Goal: Information Seeking & Learning: Learn about a topic

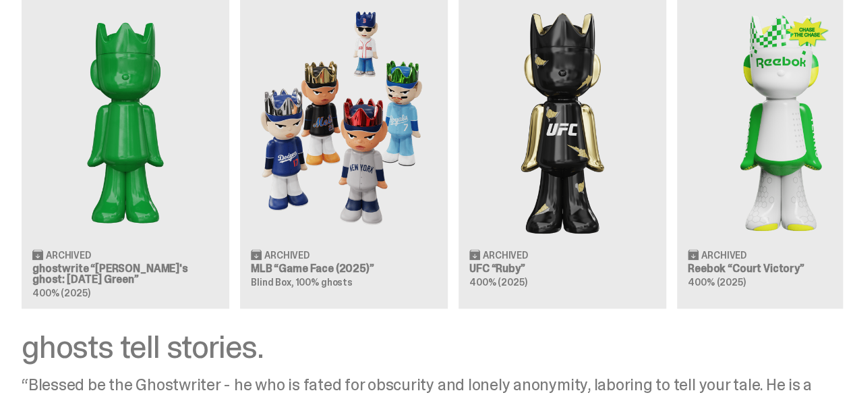
scroll to position [1253, 0]
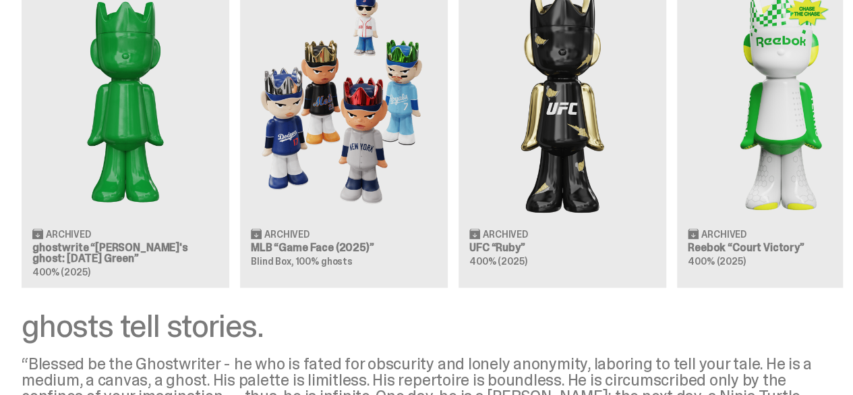
click at [96, 172] on div "Clearing Price: $151 Archived ghostwrite “Schrödinger's ghost: Sunday Green” 40…" at bounding box center [421, 120] width 843 height 335
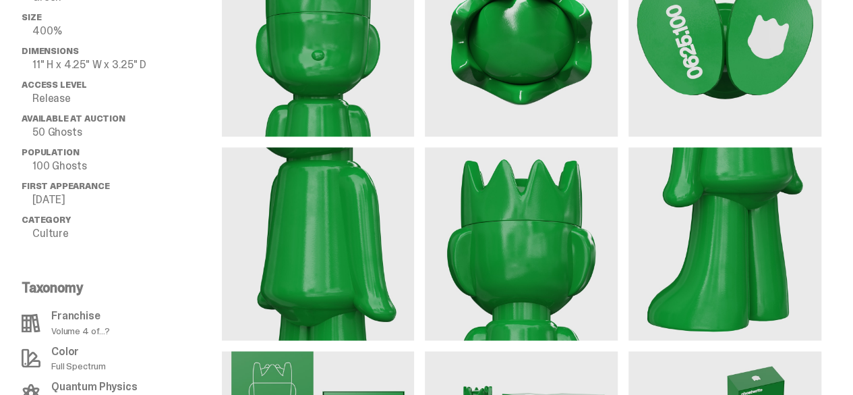
scroll to position [957, 0]
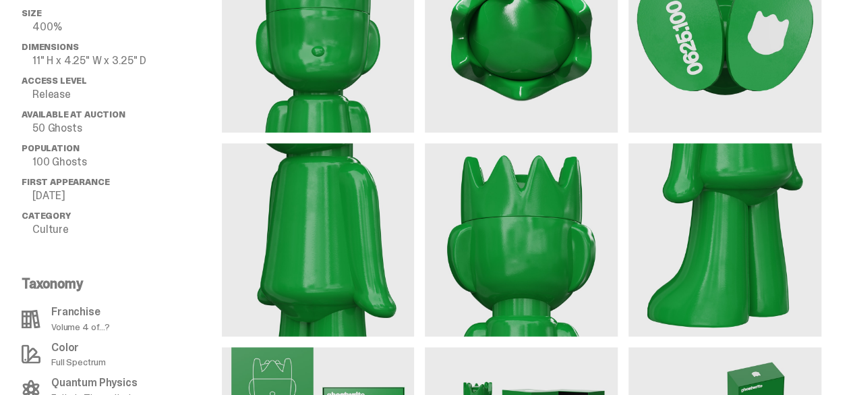
click at [67, 167] on p "100 Ghosts" at bounding box center [127, 162] width 190 height 11
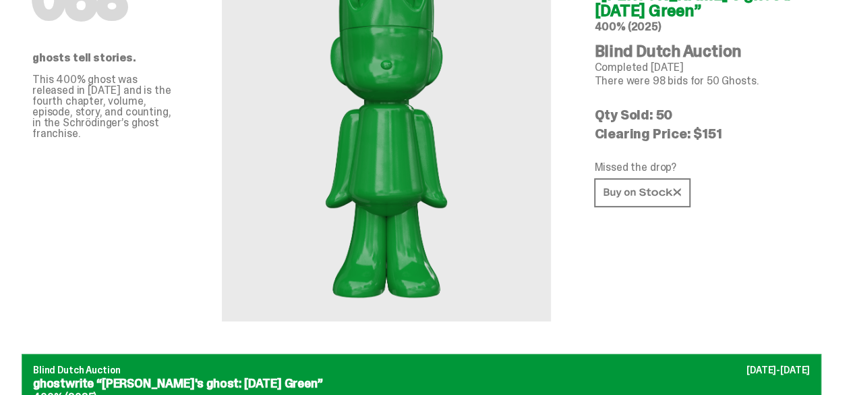
scroll to position [0, 0]
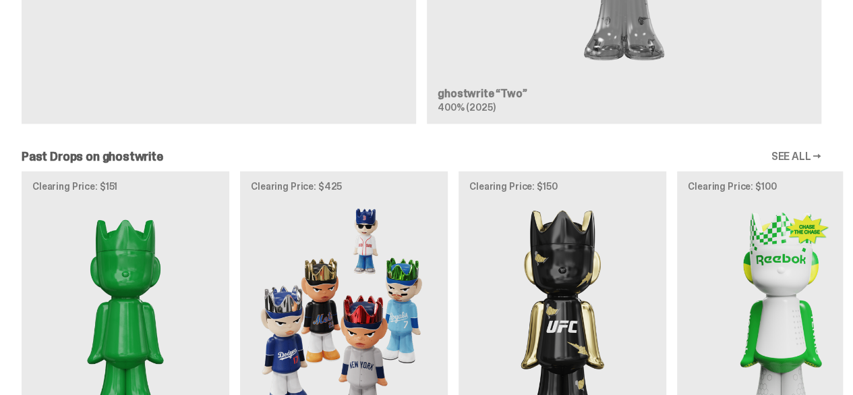
scroll to position [1020, 0]
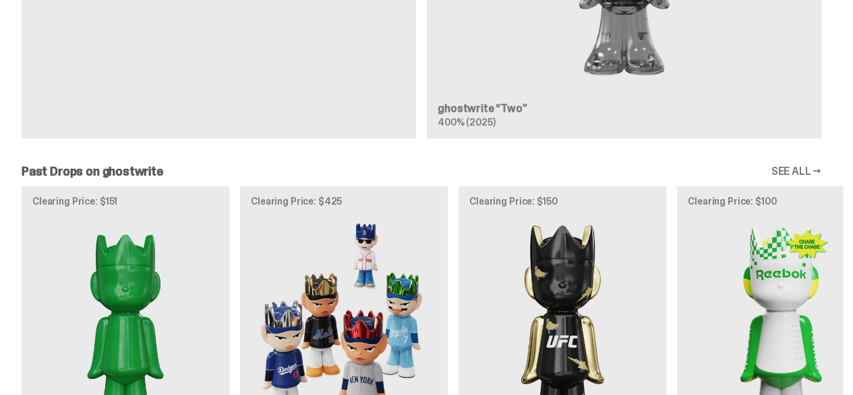
click at [785, 166] on link "SEE ALL →" at bounding box center [796, 171] width 51 height 11
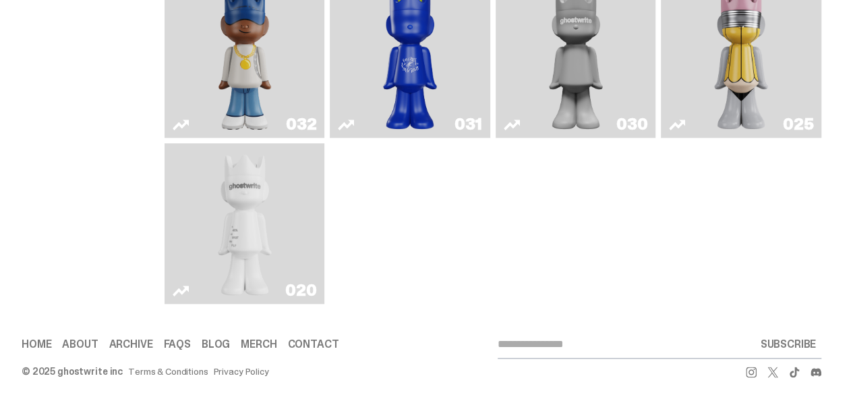
scroll to position [661, 0]
click at [291, 196] on link "020" at bounding box center [245, 225] width 144 height 150
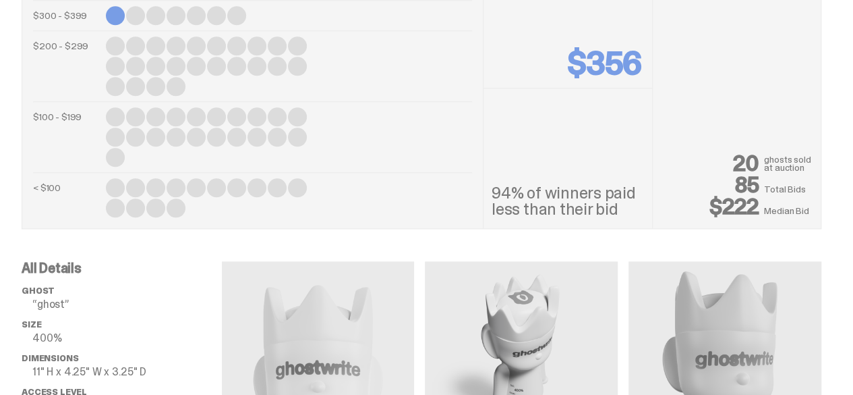
scroll to position [627, 0]
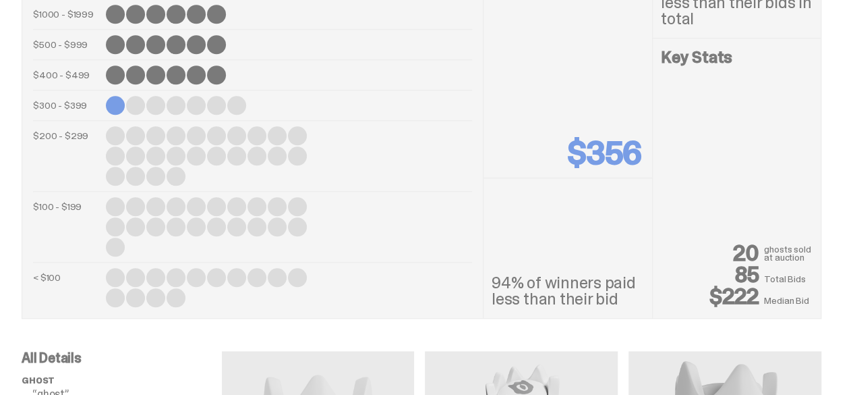
click at [544, 171] on div "Clearing Price $356" at bounding box center [568, 38] width 169 height 279
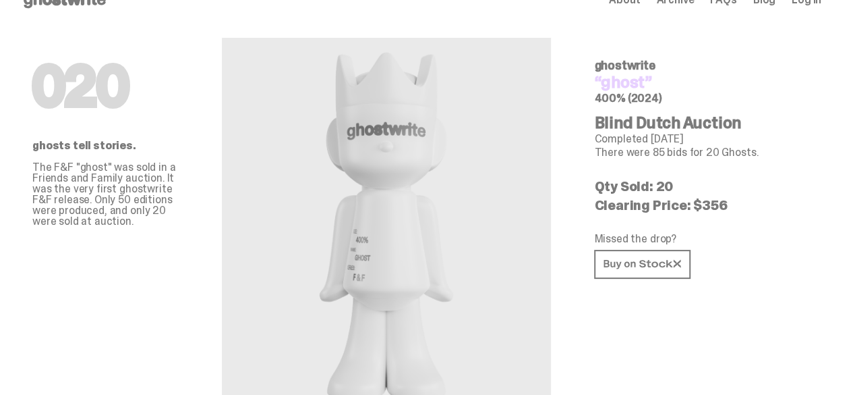
scroll to position [0, 0]
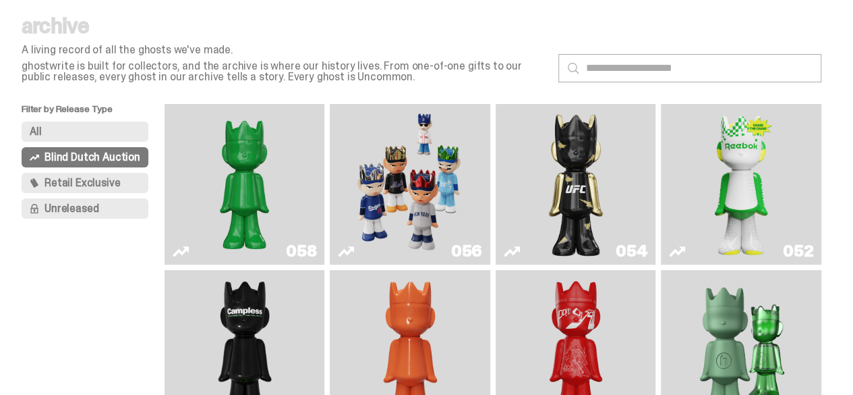
scroll to position [38, 0]
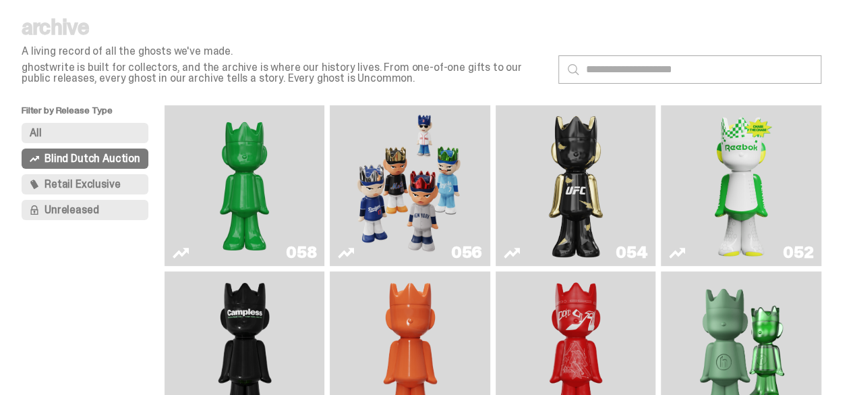
click at [120, 179] on span "Retail Exclusive" at bounding box center [83, 184] width 76 height 11
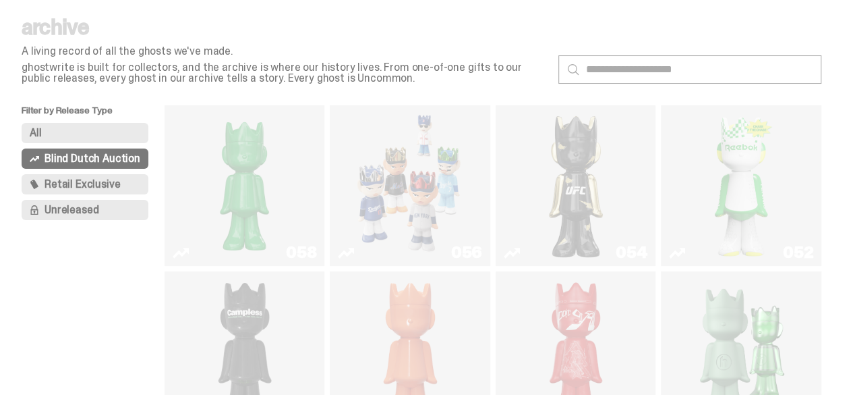
scroll to position [7, 0]
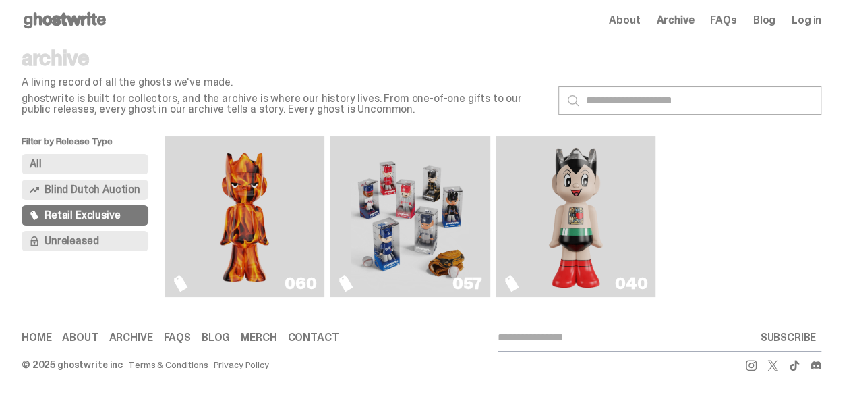
click at [105, 248] on button "Unreleased" at bounding box center [85, 241] width 127 height 20
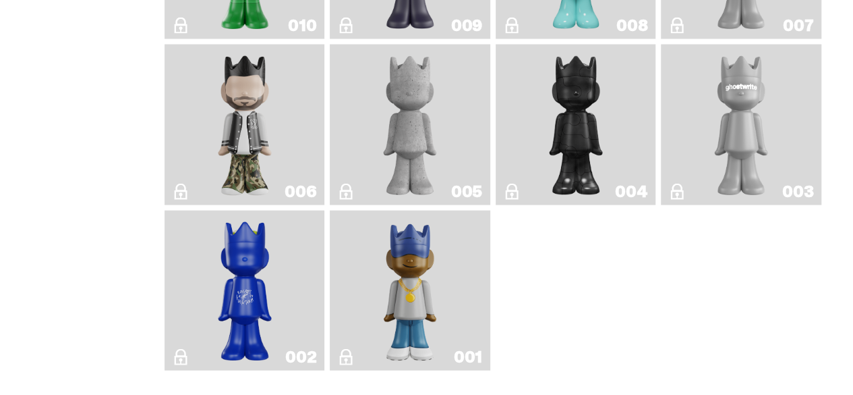
scroll to position [1399, 0]
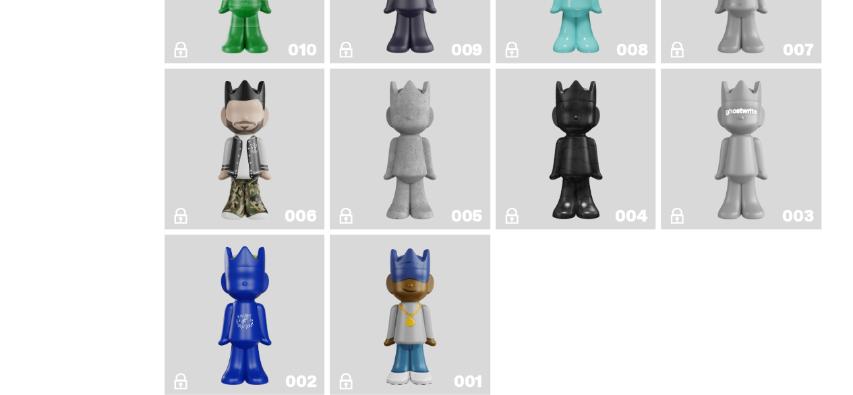
click at [364, 243] on link "001" at bounding box center [410, 315] width 144 height 150
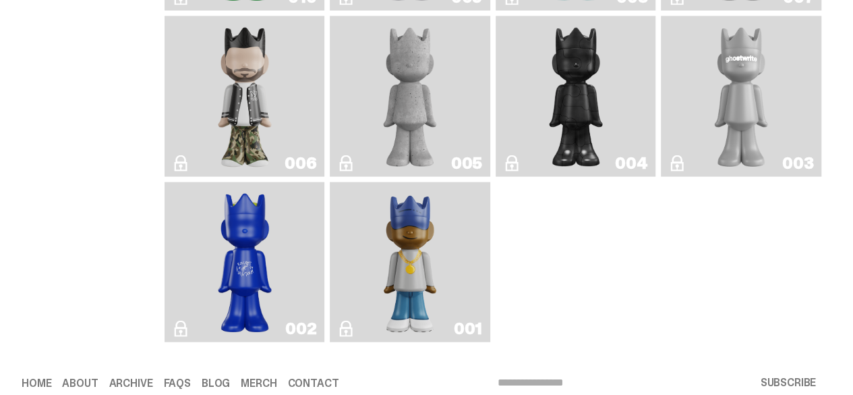
click at [283, 206] on link "002" at bounding box center [245, 263] width 144 height 150
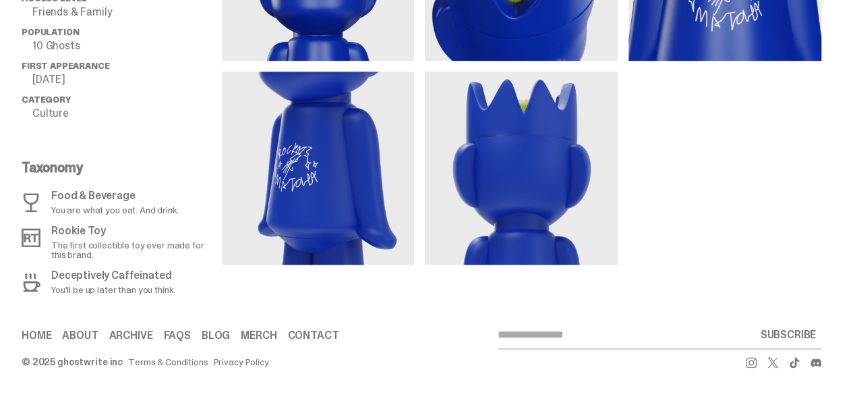
scroll to position [665, 0]
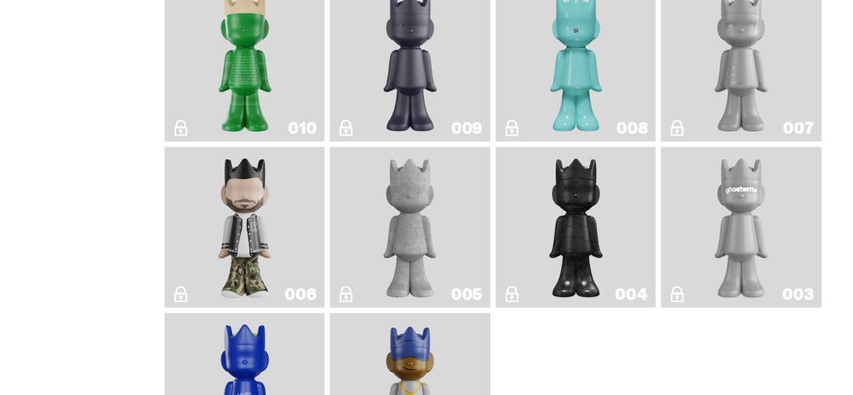
scroll to position [1283, 0]
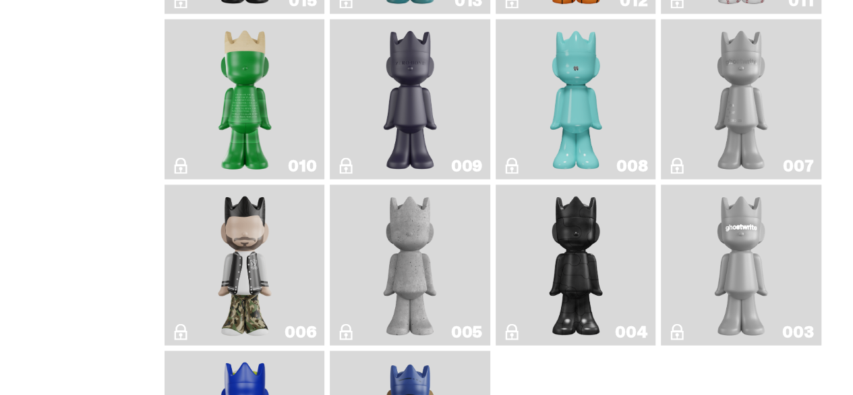
click at [746, 248] on img "ghostwriter" at bounding box center [741, 265] width 65 height 150
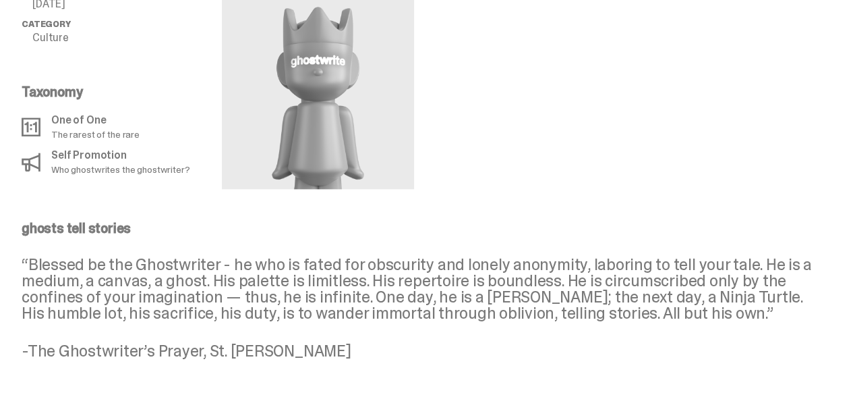
scroll to position [820, 0]
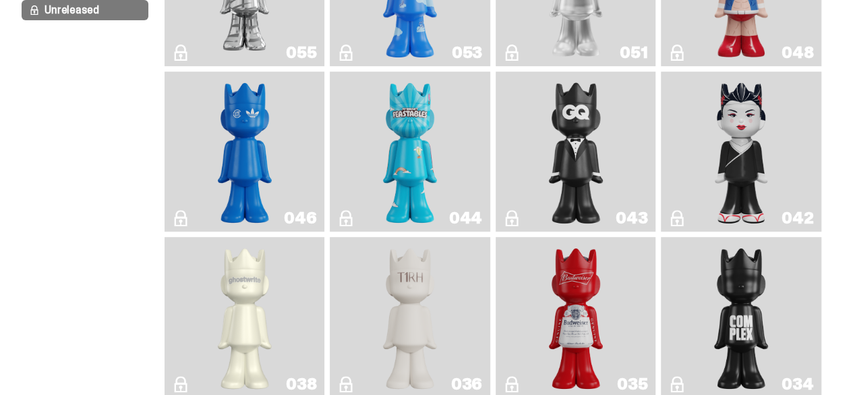
scroll to position [235, 0]
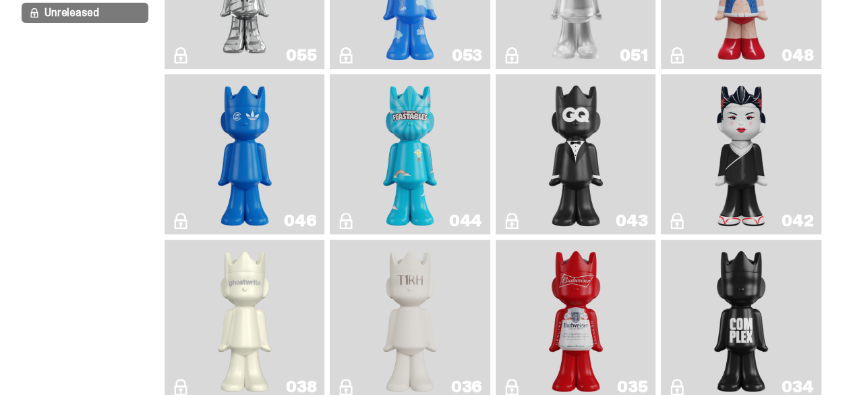
click at [453, 159] on link "044" at bounding box center [410, 155] width 144 height 150
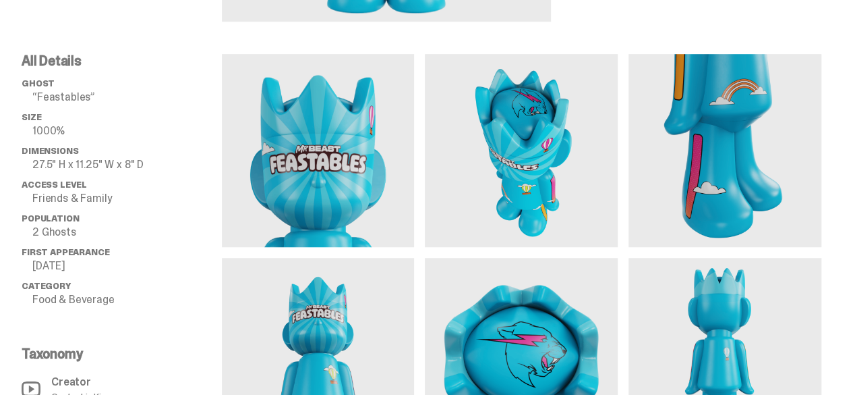
scroll to position [413, 0]
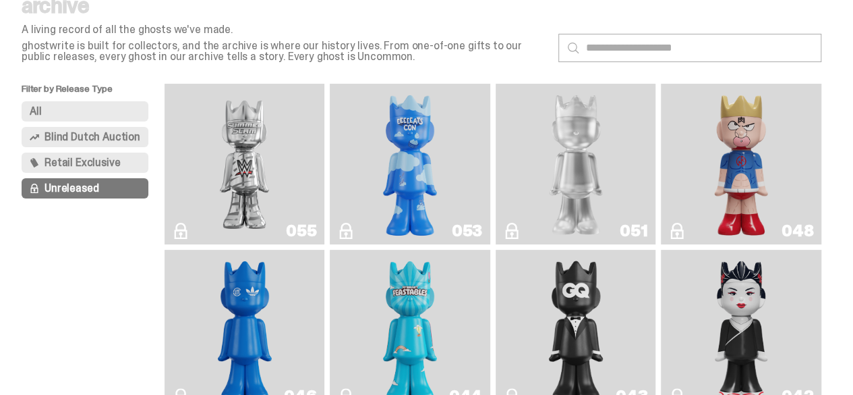
scroll to position [58, 0]
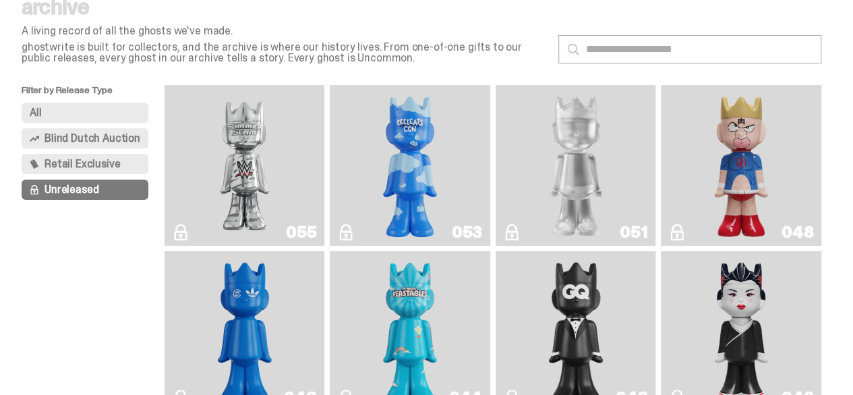
click at [120, 134] on span "Blind Dutch Auction" at bounding box center [93, 138] width 96 height 11
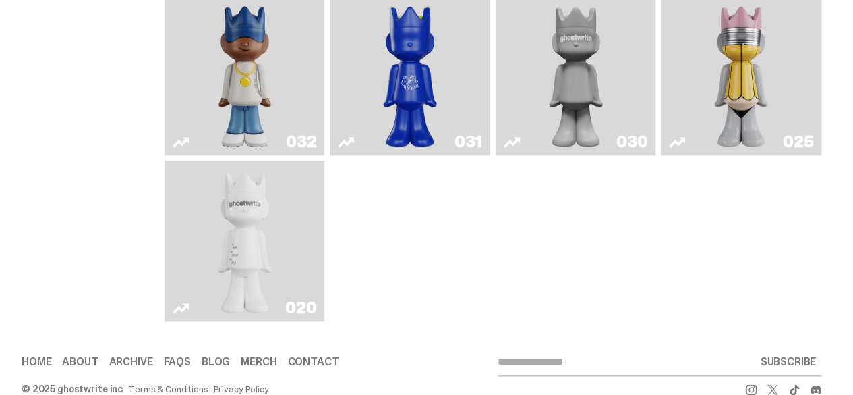
scroll to position [636, 0]
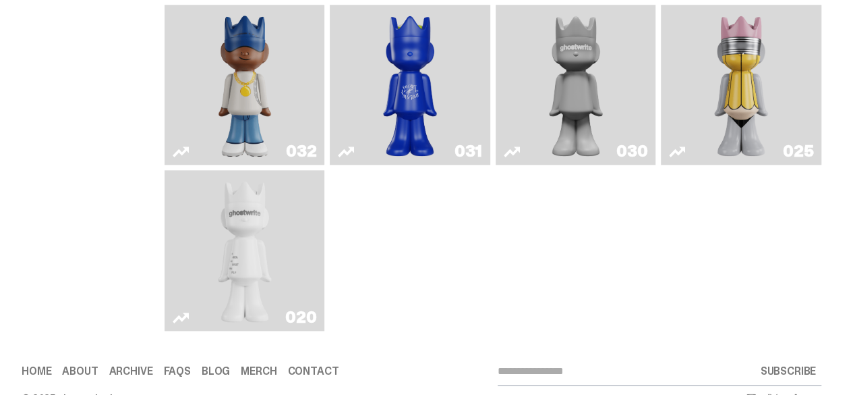
click at [296, 231] on link "020" at bounding box center [245, 250] width 144 height 150
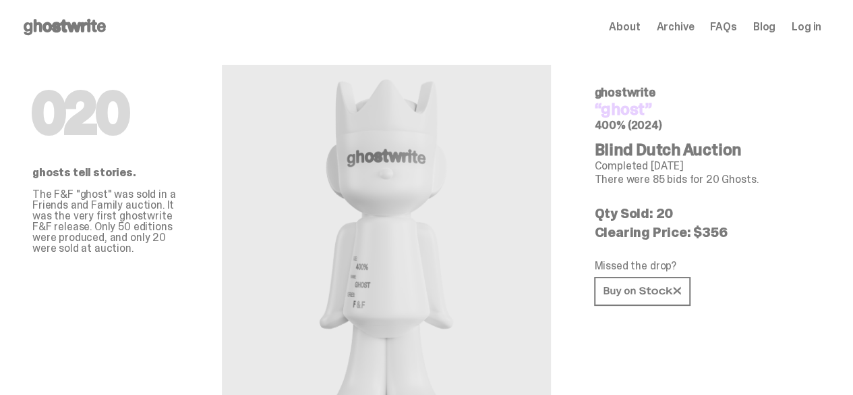
scroll to position [636, 0]
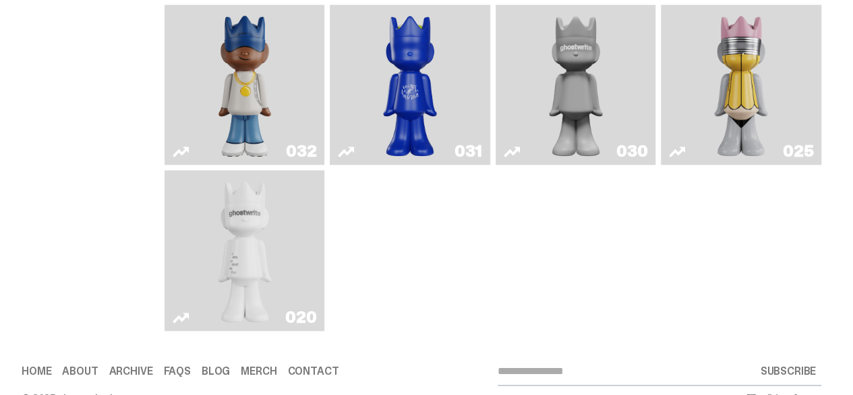
click at [698, 115] on link "025" at bounding box center [741, 85] width 144 height 150
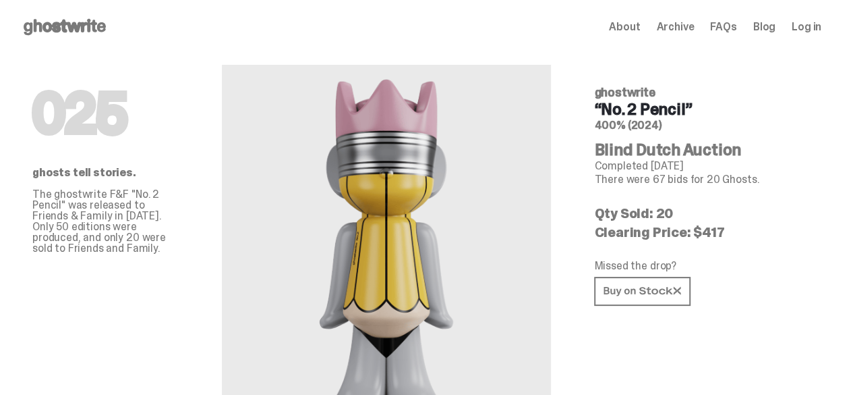
scroll to position [636, 0]
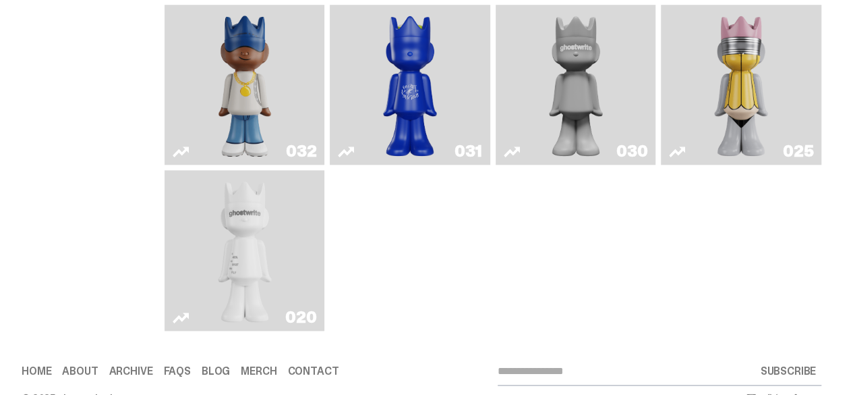
click at [577, 109] on img "One" at bounding box center [576, 85] width 84 height 150
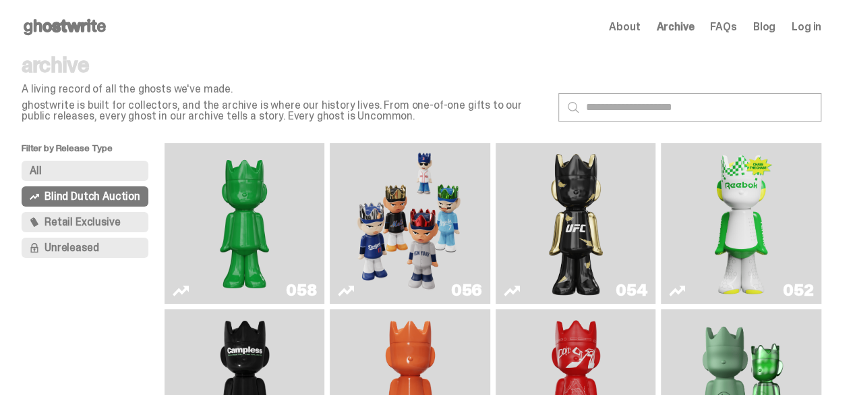
scroll to position [636, 0]
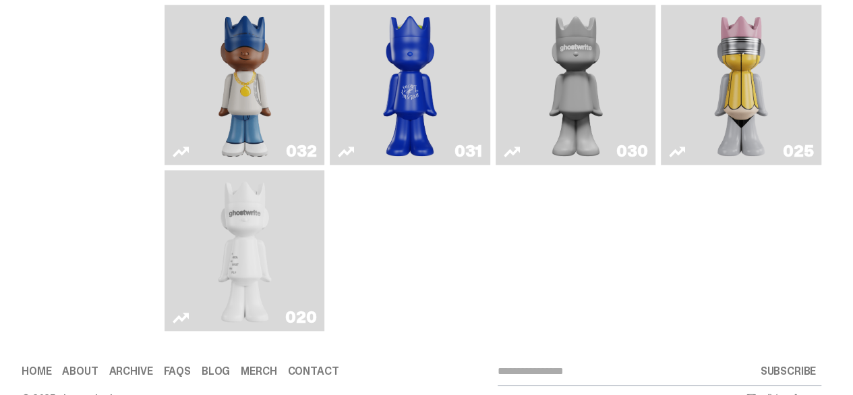
click at [442, 52] on img "Latte" at bounding box center [410, 85] width 84 height 150
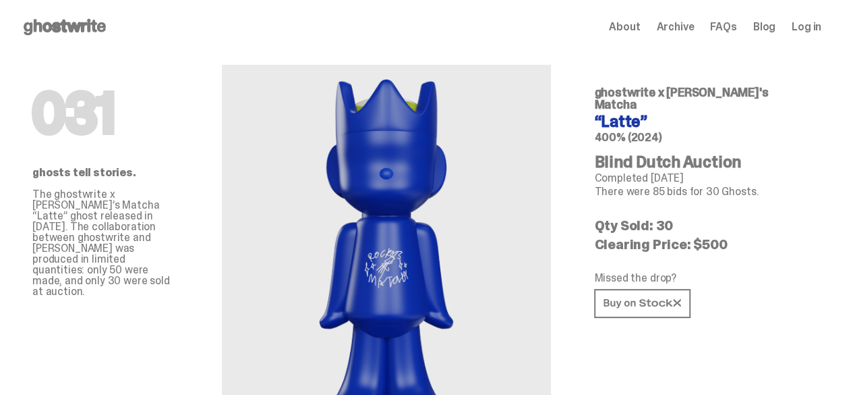
scroll to position [636, 0]
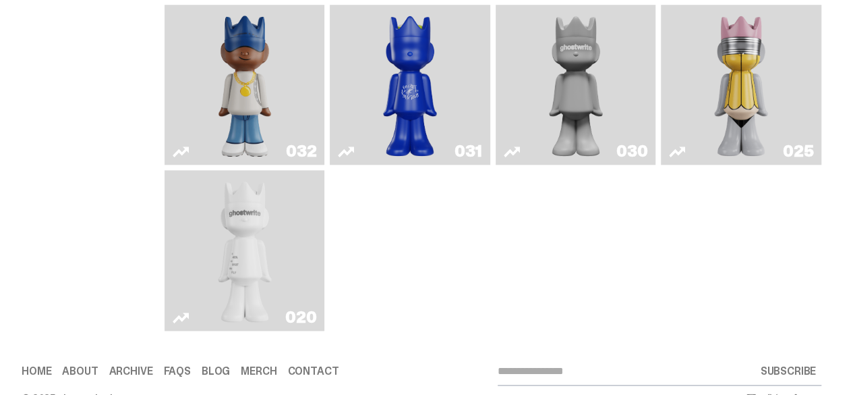
click at [224, 43] on img "Swingman" at bounding box center [245, 85] width 84 height 150
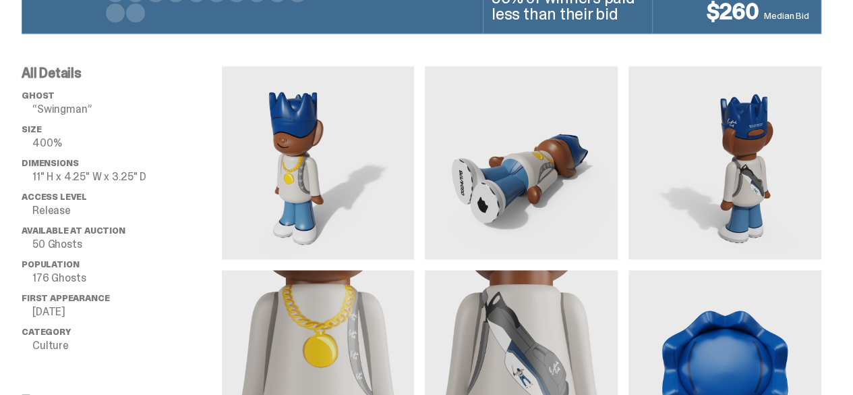
scroll to position [895, 0]
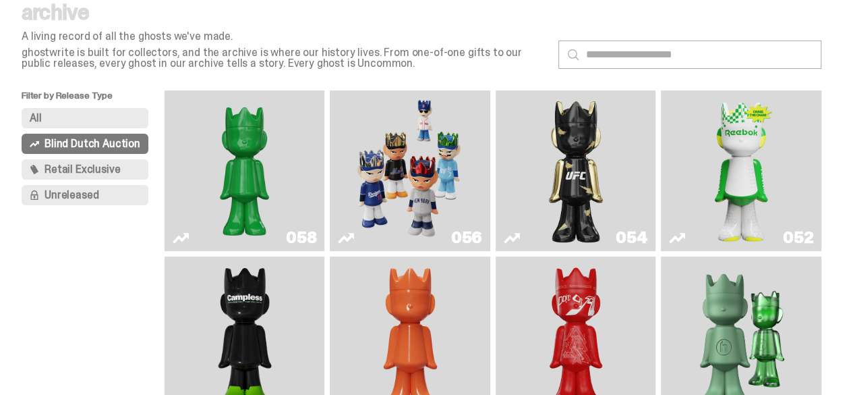
scroll to position [54, 0]
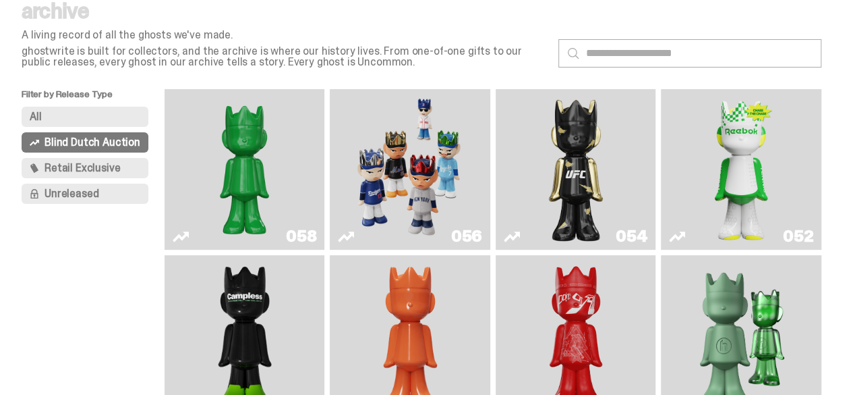
click at [293, 173] on img "Schrödinger's ghost: Sunday Green" at bounding box center [244, 169] width 119 height 150
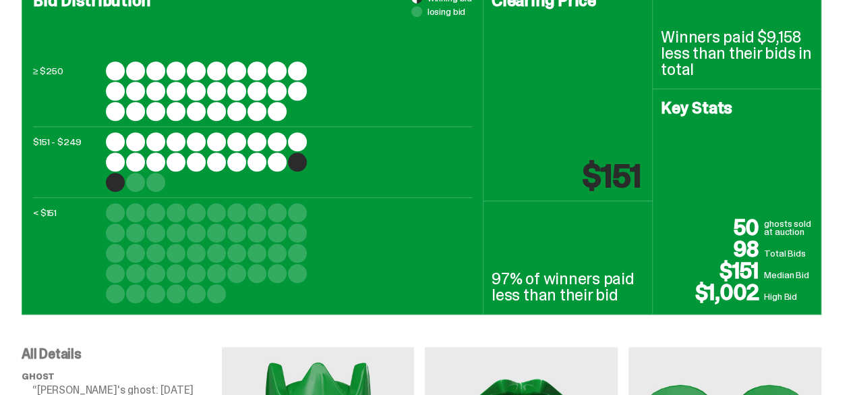
scroll to position [551, 0]
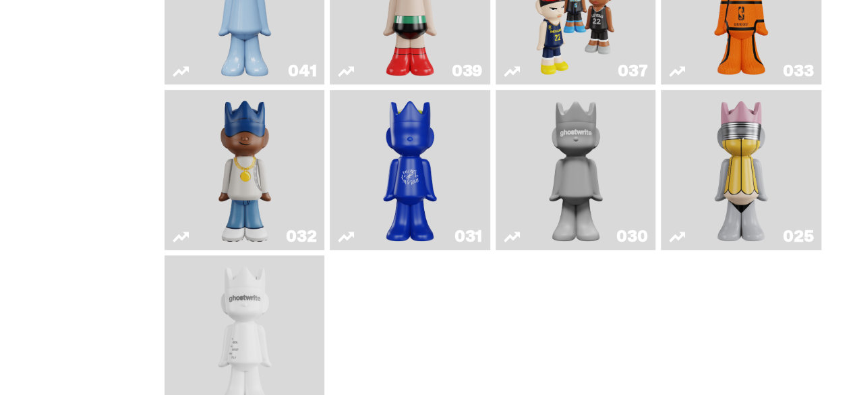
scroll to position [54, 0]
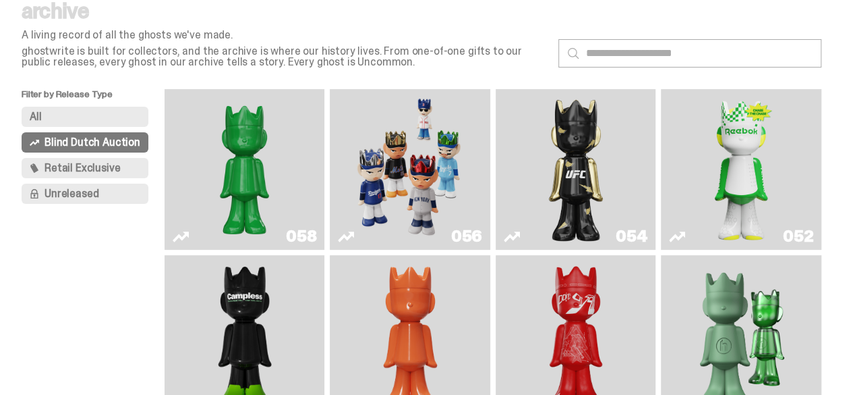
click at [395, 152] on img "Game Face (2025)" at bounding box center [410, 169] width 119 height 150
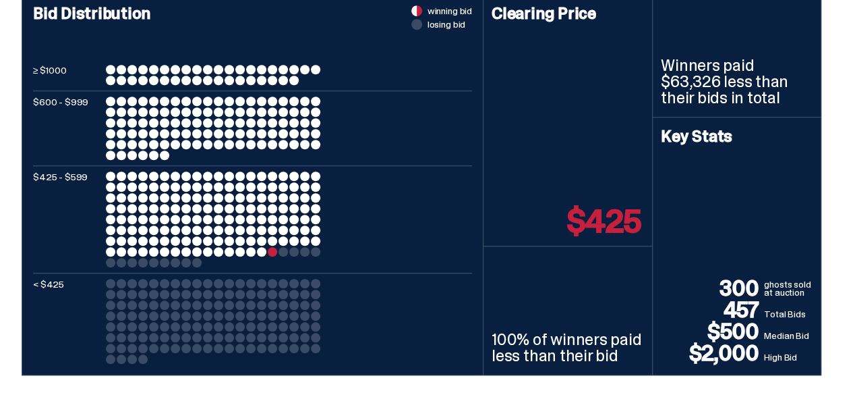
scroll to position [538, 0]
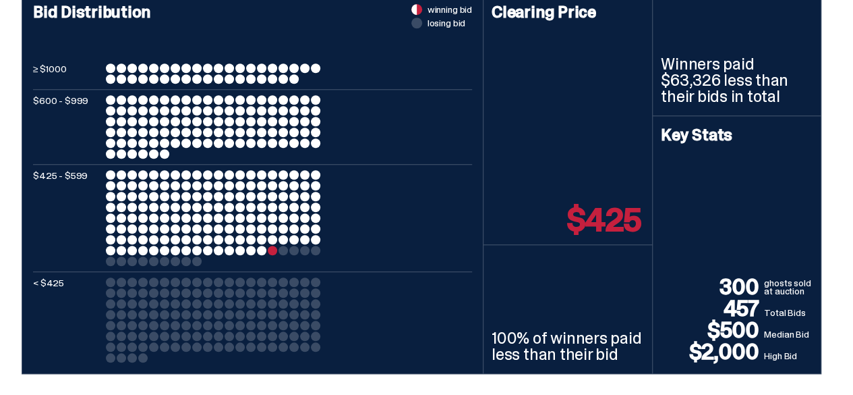
scroll to position [54, 0]
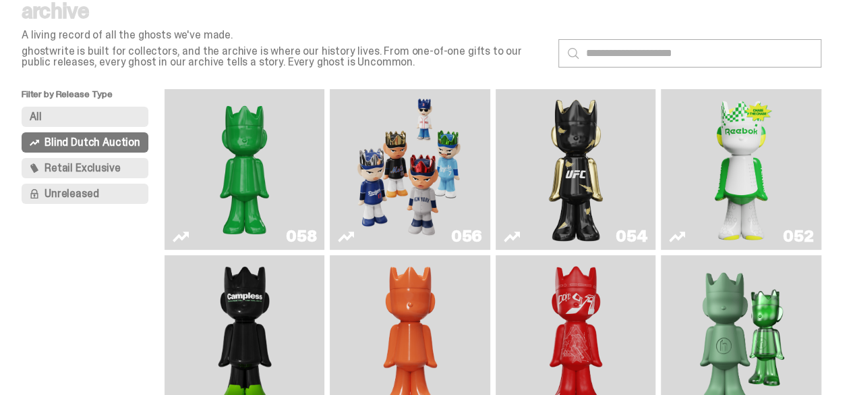
click at [544, 188] on link "054" at bounding box center [576, 169] width 144 height 150
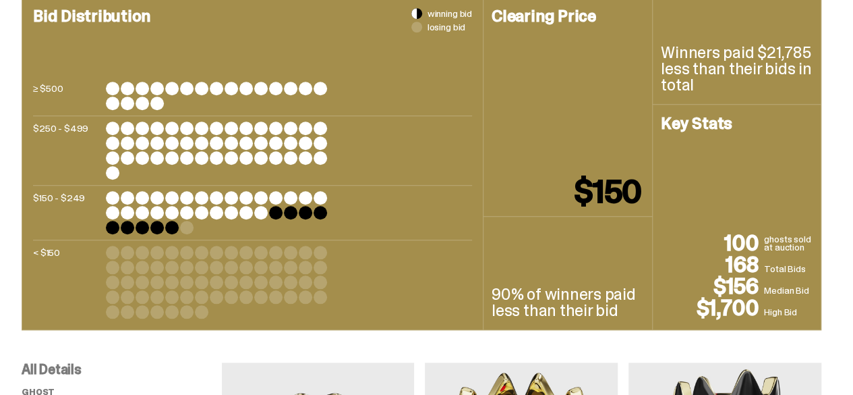
scroll to position [534, 0]
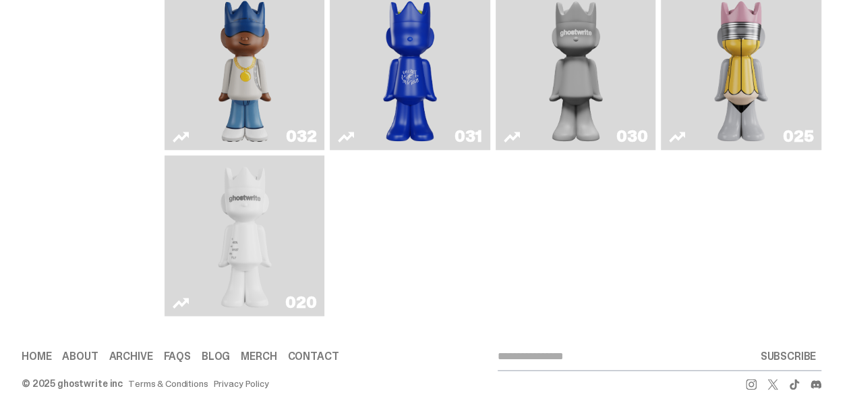
scroll to position [663, 0]
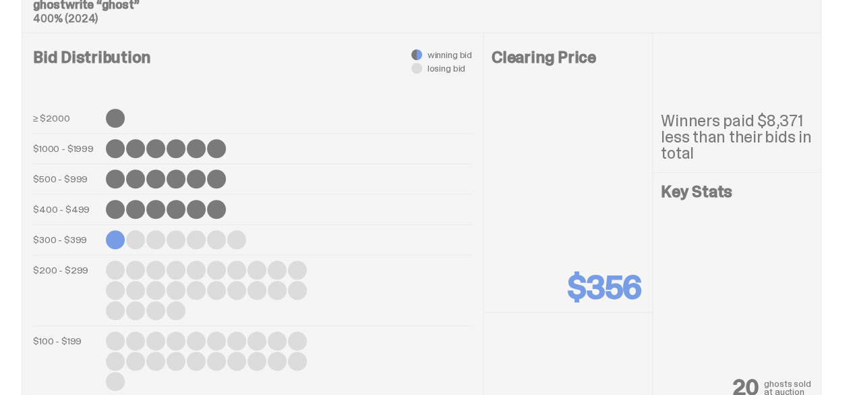
scroll to position [497, 0]
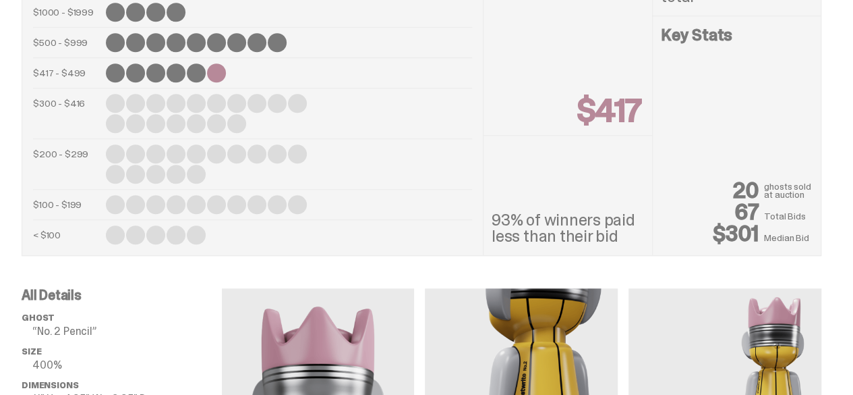
scroll to position [628, 0]
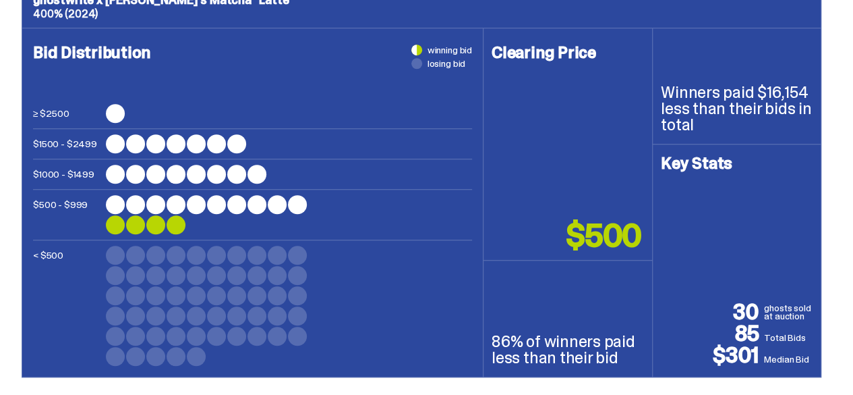
scroll to position [499, 0]
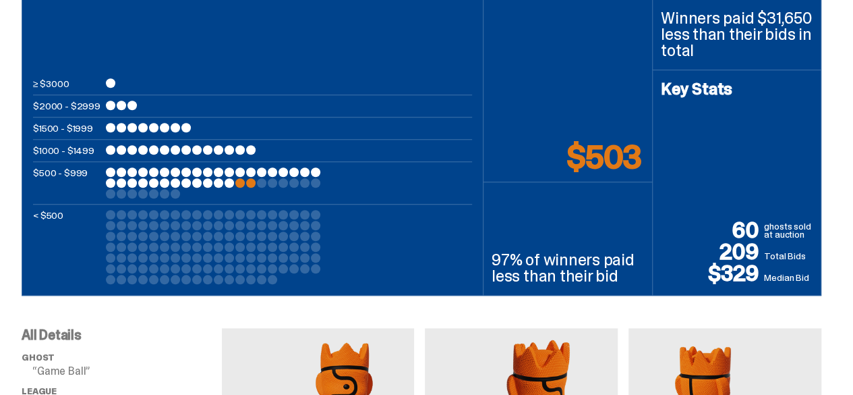
scroll to position [570, 0]
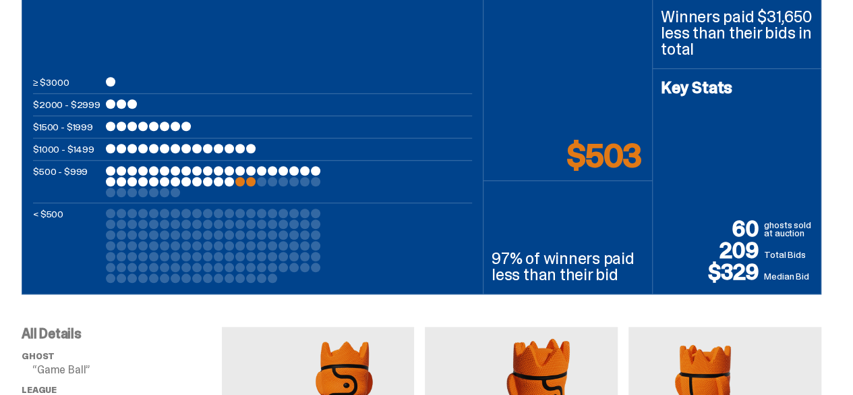
click at [368, 154] on div "$1000 - $1499" at bounding box center [252, 149] width 439 height 11
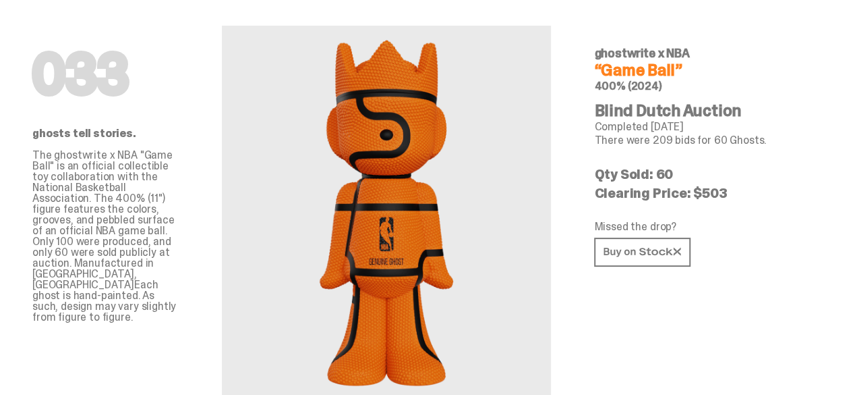
scroll to position [0, 0]
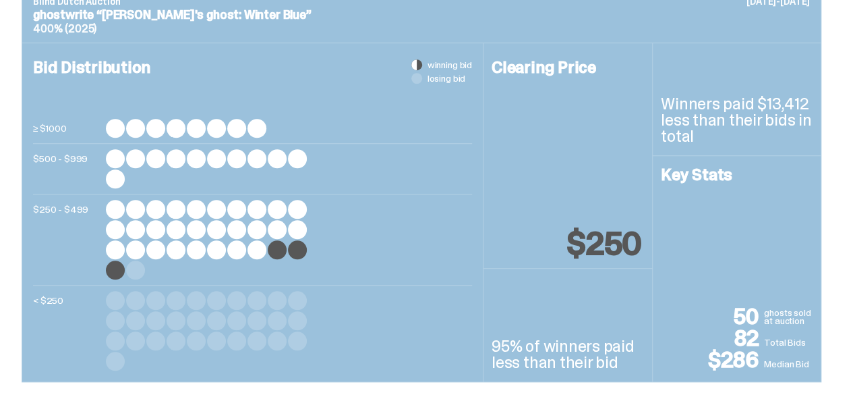
scroll to position [485, 0]
